Goal: Obtain resource: Download file/media

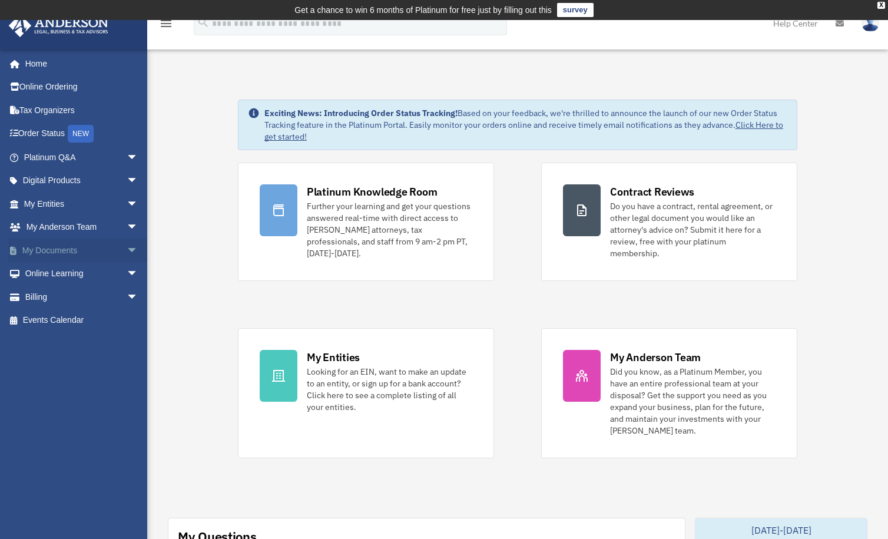
click at [60, 254] on link "My Documents arrow_drop_down" at bounding box center [82, 250] width 148 height 24
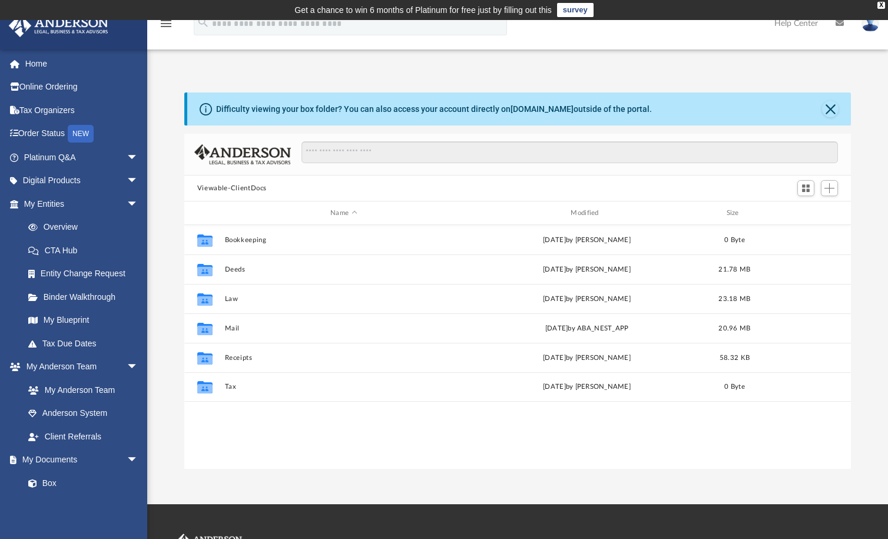
scroll to position [259, 657]
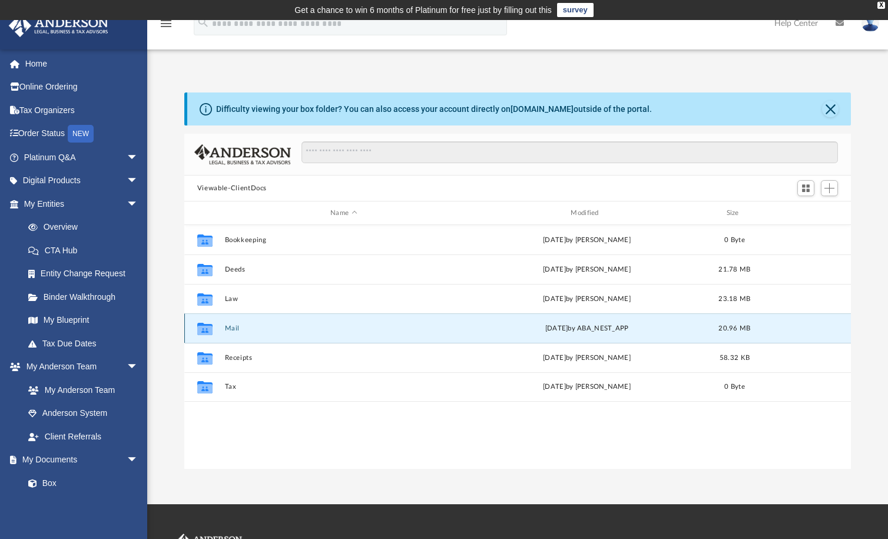
click at [231, 329] on button "Mail" at bounding box center [343, 328] width 238 height 8
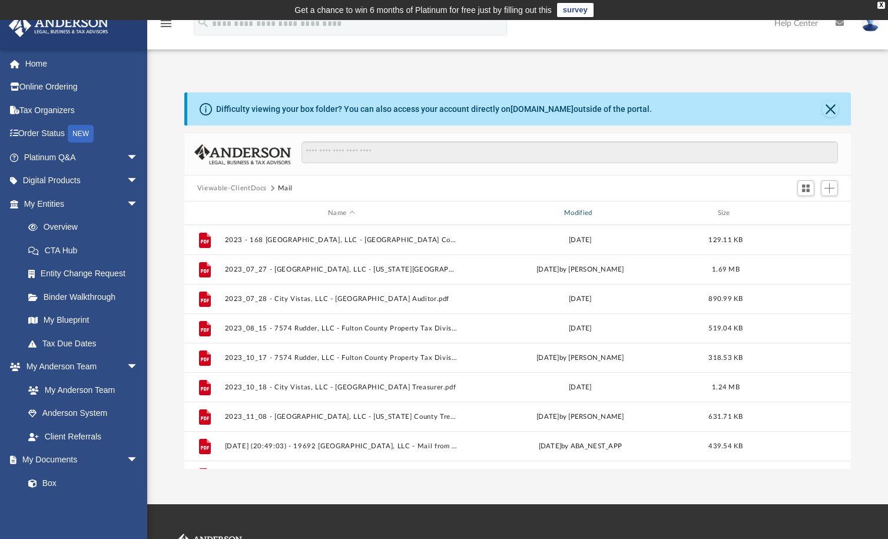
click at [574, 212] on div "Modified" at bounding box center [580, 213] width 234 height 11
click at [584, 206] on div "Name Modified Size" at bounding box center [517, 213] width 666 height 24
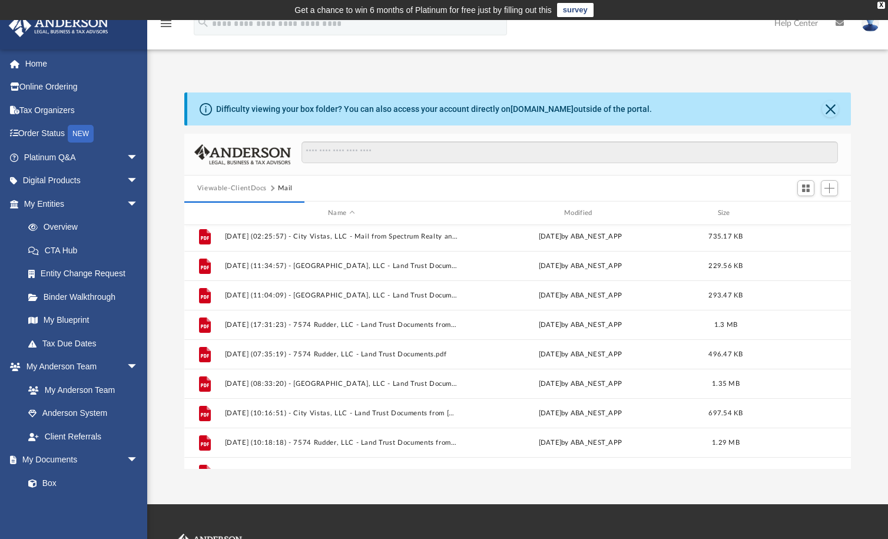
scroll to position [639, 0]
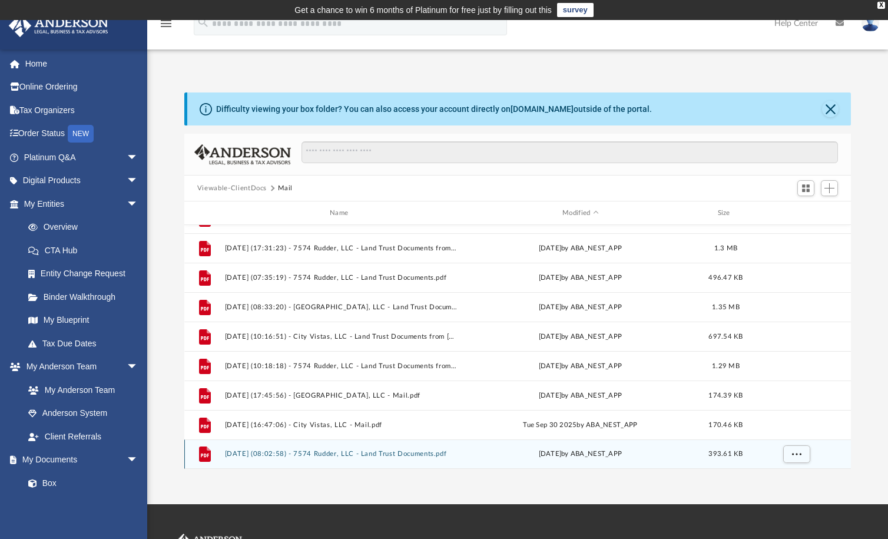
click at [335, 450] on button "2025.10.01 (08:02:58) - 7574 Rudder, LLC - Land Trust Documents.pdf" at bounding box center [341, 454] width 234 height 8
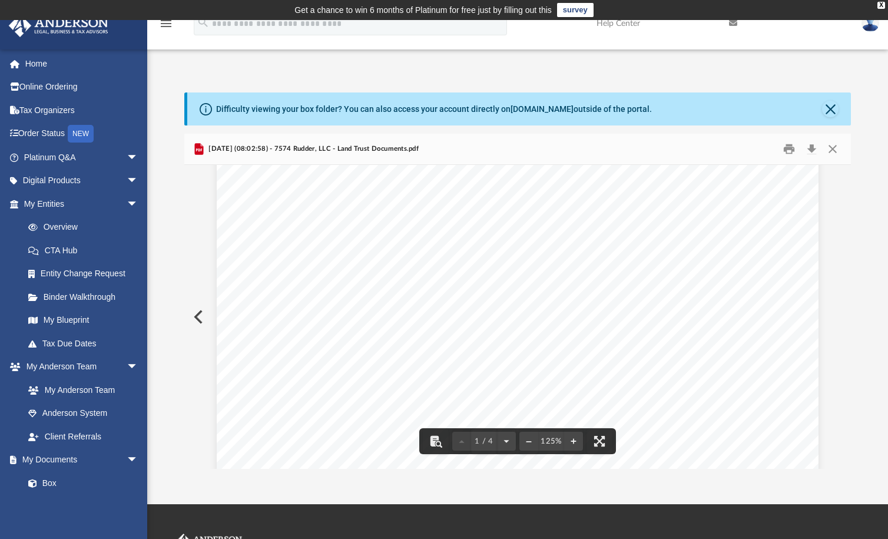
scroll to position [0, 0]
click at [198, 317] on button "Preview" at bounding box center [197, 316] width 26 height 33
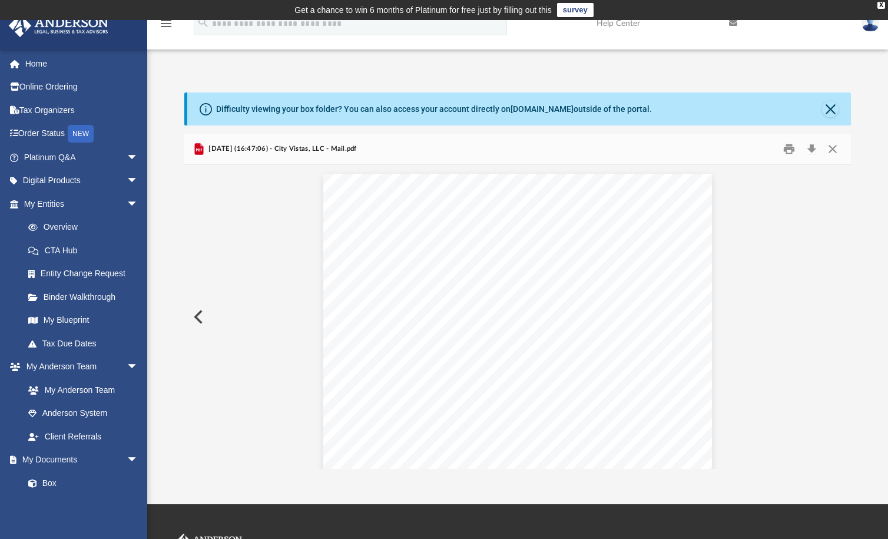
click at [198, 316] on button "Preview" at bounding box center [197, 316] width 26 height 33
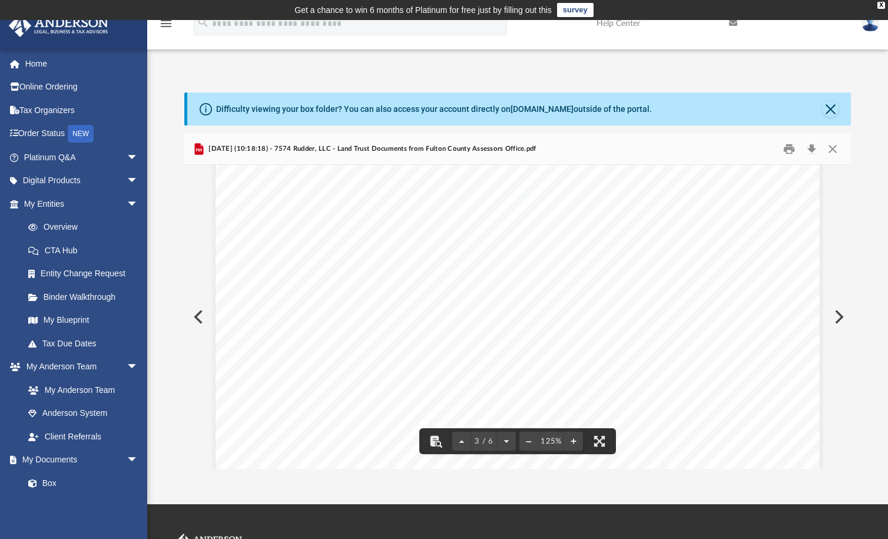
scroll to position [1620, 0]
drag, startPoint x: 468, startPoint y: 75, endPoint x: 470, endPoint y: 69, distance: 6.3
click at [468, 75] on div "Difficulty viewing your box folder? You can also access your account directly o…" at bounding box center [517, 268] width 740 height 401
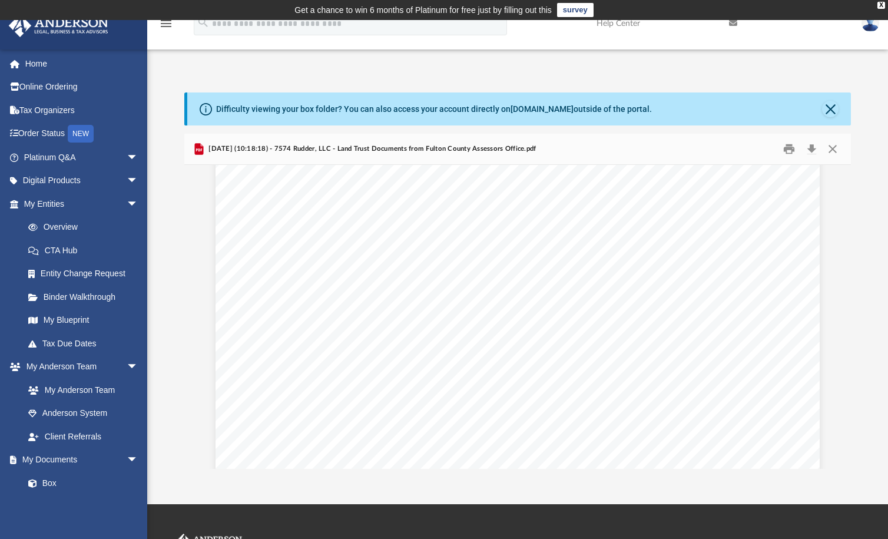
click at [856, 72] on div "Difficulty viewing your box folder? You can also access your account directly o…" at bounding box center [517, 268] width 740 height 401
